Goal: Transaction & Acquisition: Purchase product/service

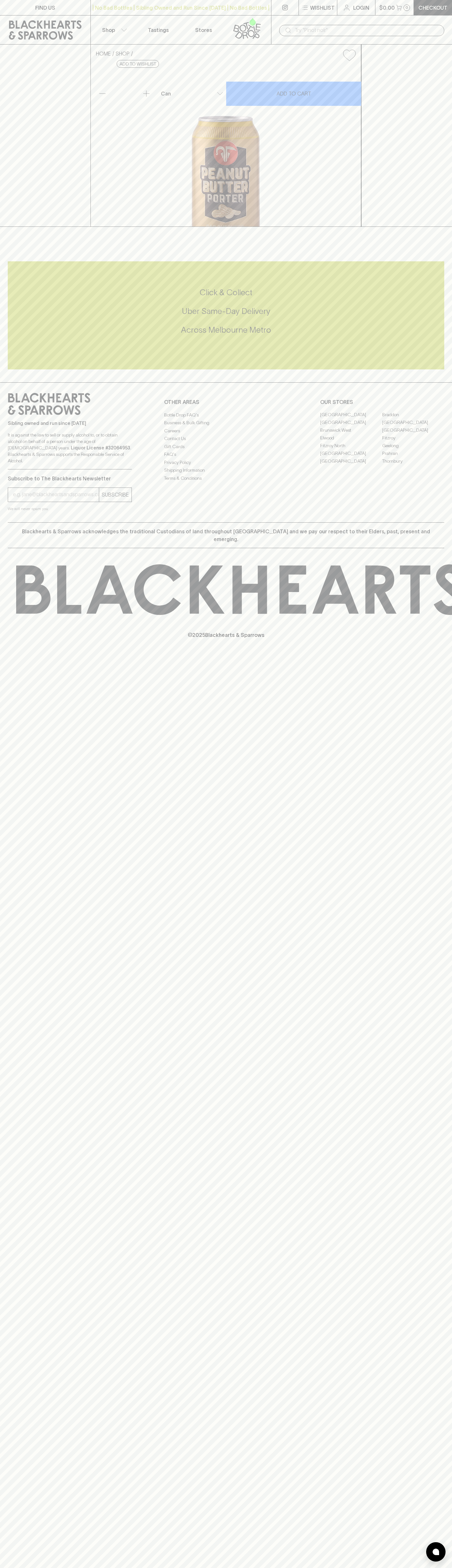
click at [313, 21] on div "​" at bounding box center [361, 30] width 181 height 29
click at [442, 1121] on div "FIND US | No Bad Bottles | Sibling Owned and Run Since [DATE] | No Bad Bottles …" at bounding box center [226, 784] width 452 height 1568
click at [268, 1567] on html "FIND US | No Bad Bottles | Sibling Owned and Run Since [DATE] | No Bad Bottles …" at bounding box center [226, 784] width 452 height 1568
click at [30, 1391] on div "FIND US | No Bad Bottles | Sibling Owned and Run Since [DATE] | No Bad Bottles …" at bounding box center [226, 784] width 452 height 1568
